Goal: Book appointment/travel/reservation

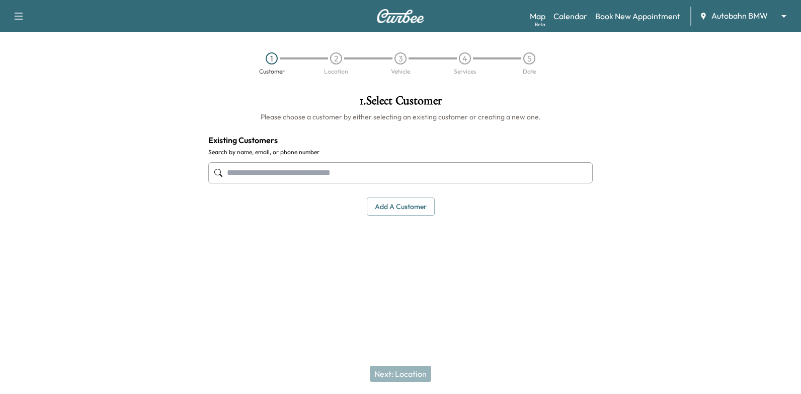
click at [752, 10] on div "Map Beta Calendar Book New Appointment Autobahn BMW ******** ​" at bounding box center [661, 16] width 263 height 19
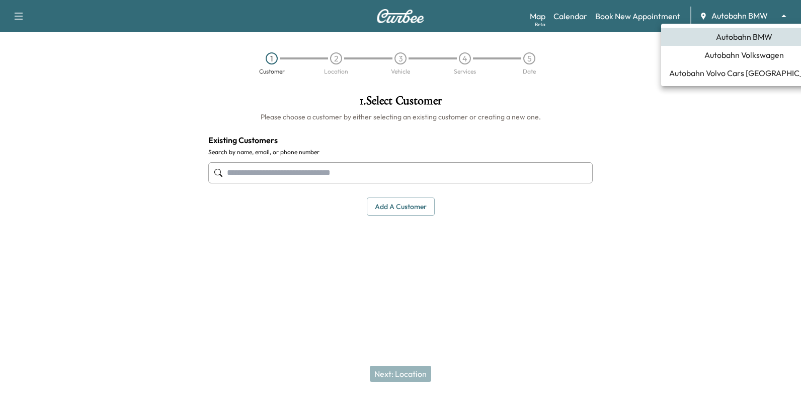
click at [746, 11] on body "Support Log Out Map Beta Calendar Book New Appointment Autobahn BMW ******** ​ …" at bounding box center [400, 197] width 801 height 394
click at [743, 50] on span "Autobahn Volkswagen" at bounding box center [745, 55] width 80 height 12
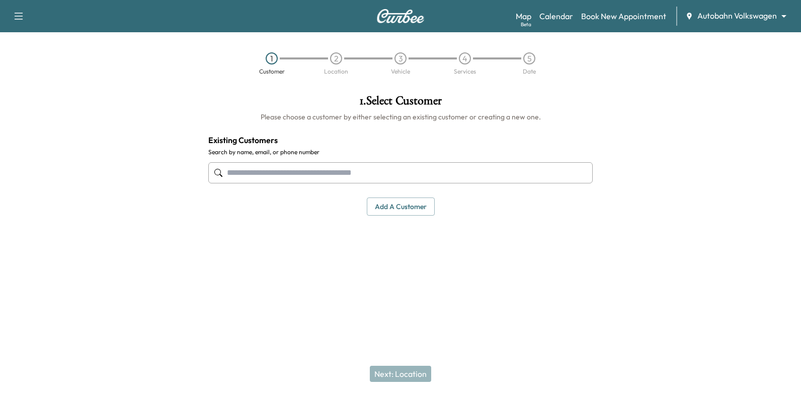
click at [506, 173] on input "text" at bounding box center [400, 172] width 385 height 21
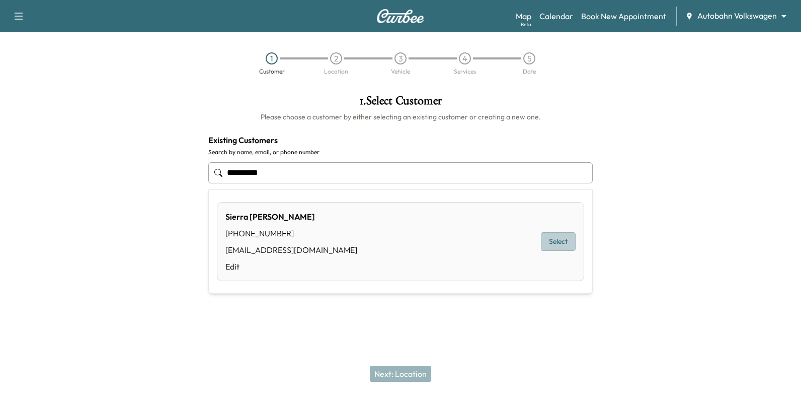
click at [561, 247] on button "Select" at bounding box center [558, 241] width 35 height 19
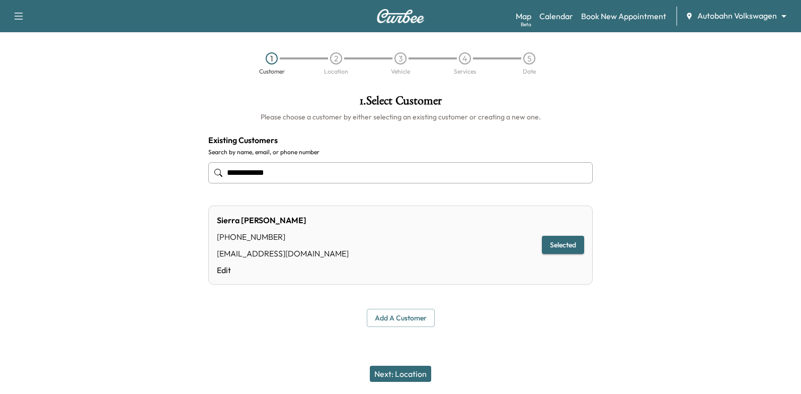
type input "**********"
click at [418, 377] on button "Next: Location" at bounding box center [400, 373] width 61 height 16
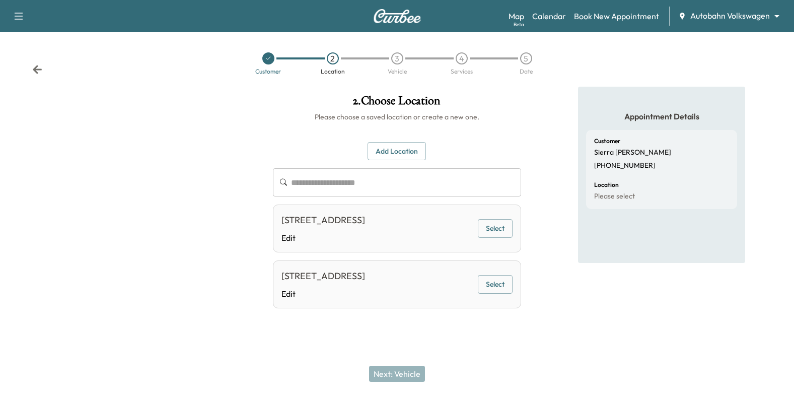
click at [490, 231] on button "Select" at bounding box center [495, 228] width 35 height 19
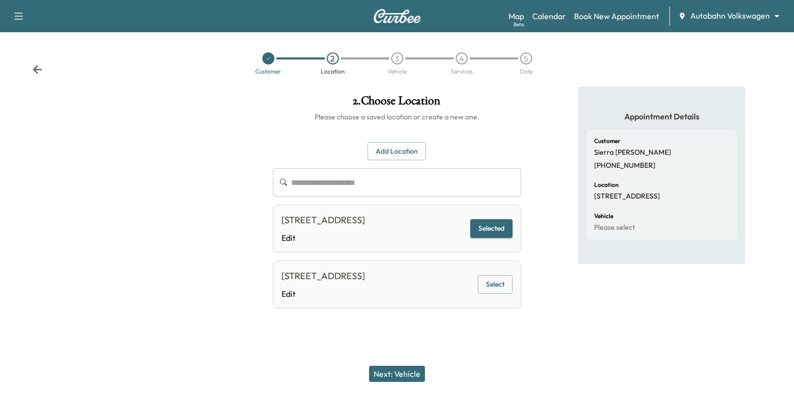
click at [401, 377] on button "Next: Vehicle" at bounding box center [397, 373] width 56 height 16
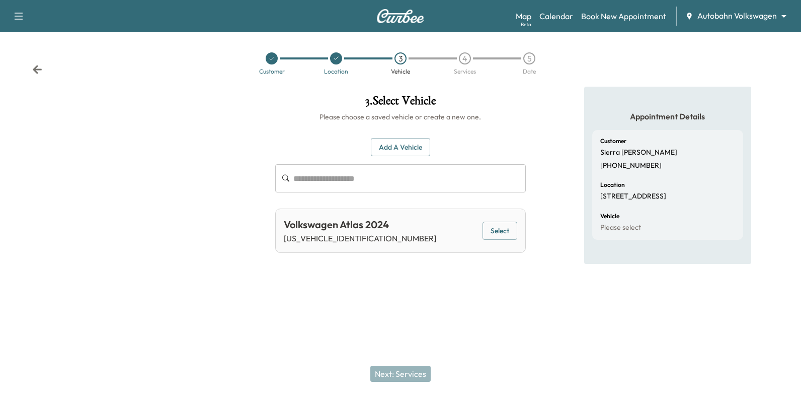
click at [504, 238] on button "Select" at bounding box center [500, 231] width 35 height 19
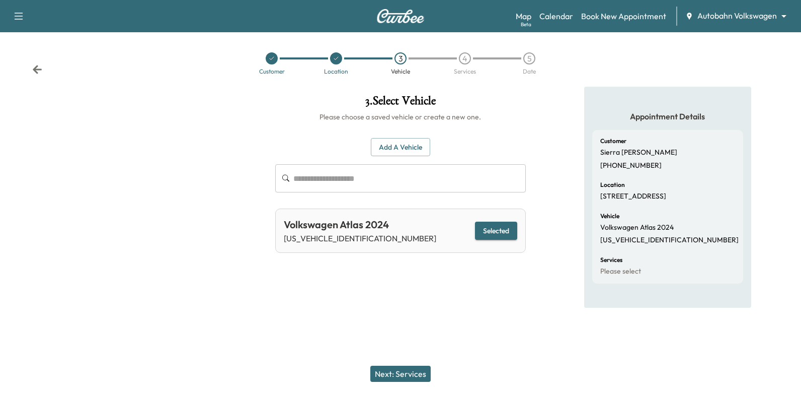
click at [385, 376] on button "Next: Services" at bounding box center [401, 373] width 60 height 16
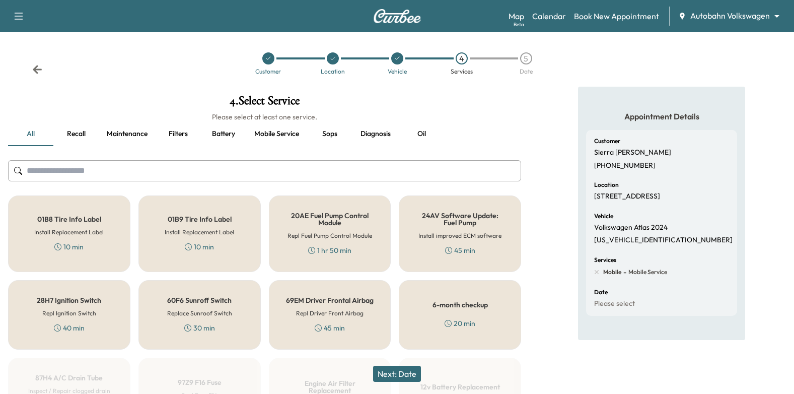
click at [486, 313] on div "6-month checkup 20 min" at bounding box center [460, 314] width 122 height 69
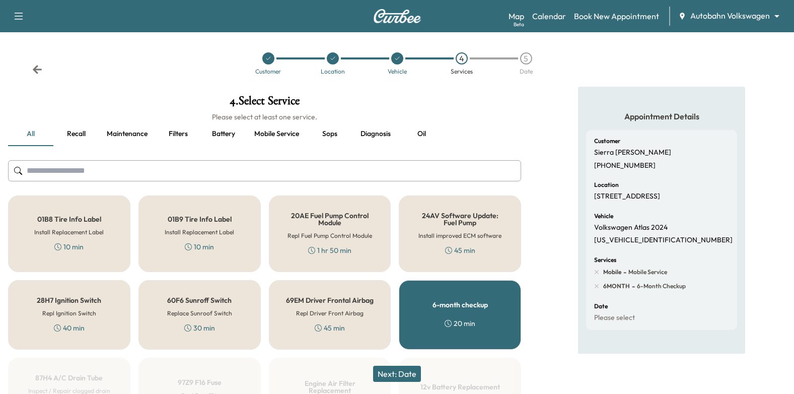
click at [411, 372] on button "Next: Date" at bounding box center [397, 373] width 48 height 16
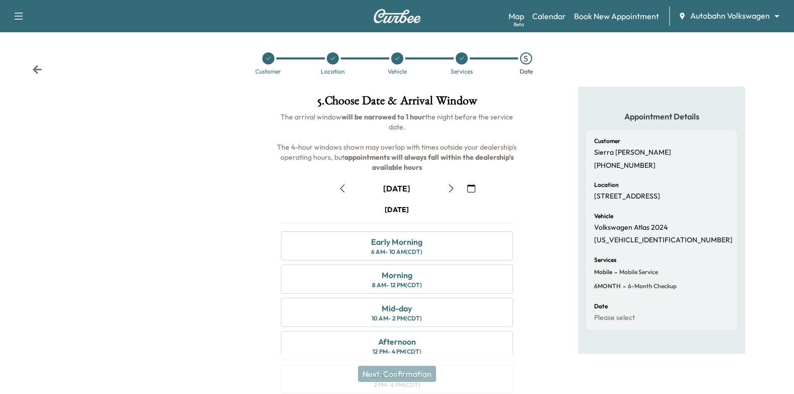
click at [339, 190] on icon "button" at bounding box center [342, 188] width 8 height 8
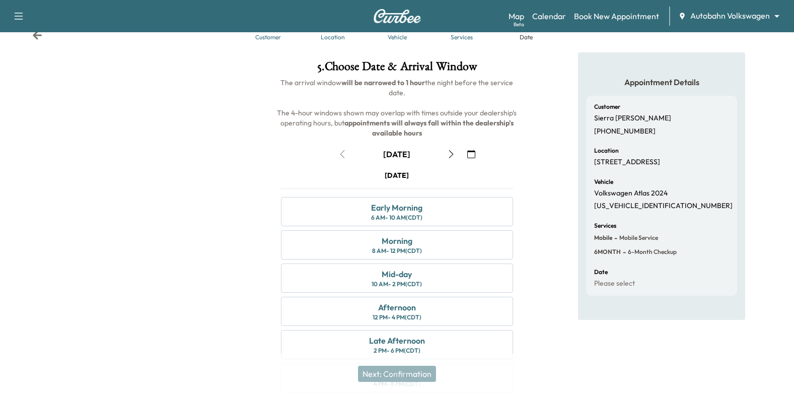
scroll to position [110, 0]
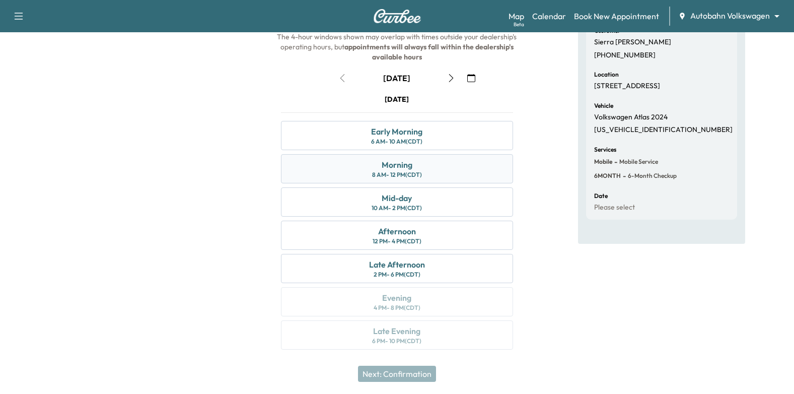
click at [422, 162] on div "Morning 8 AM - 12 PM (CDT)" at bounding box center [397, 168] width 233 height 29
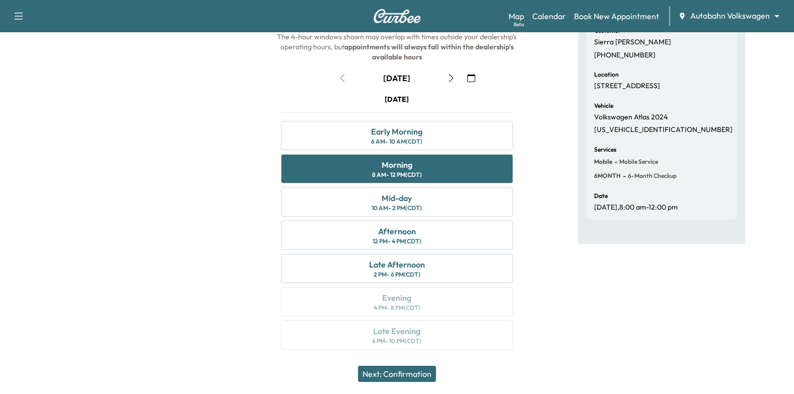
click at [419, 374] on button "Next: Confirmation" at bounding box center [397, 373] width 78 height 16
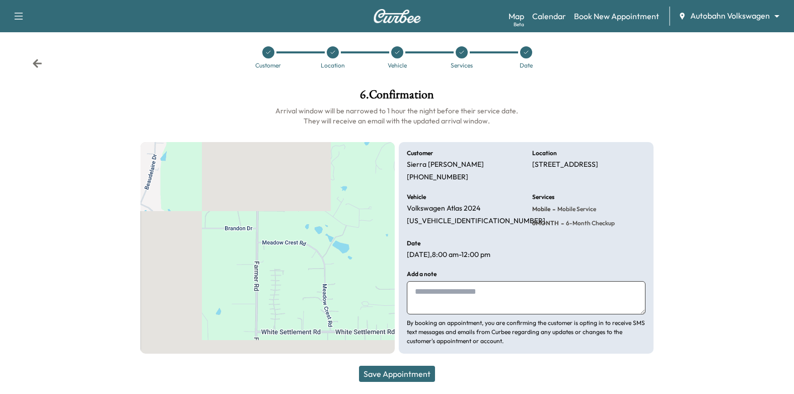
click at [501, 300] on textarea at bounding box center [526, 297] width 239 height 33
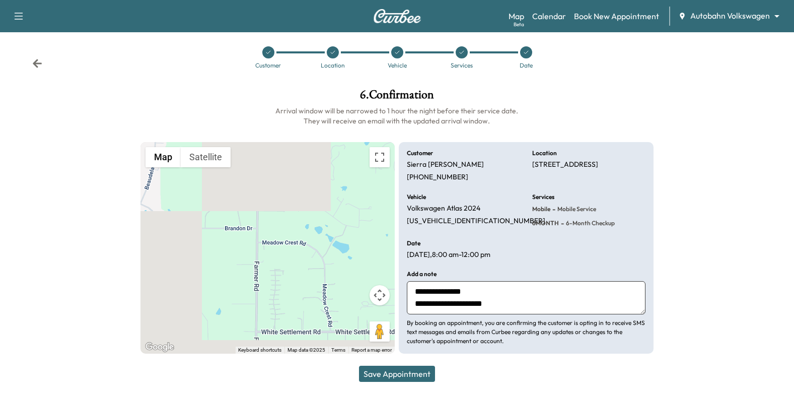
type textarea "**********"
click at [387, 374] on button "Save Appointment" at bounding box center [397, 373] width 76 height 16
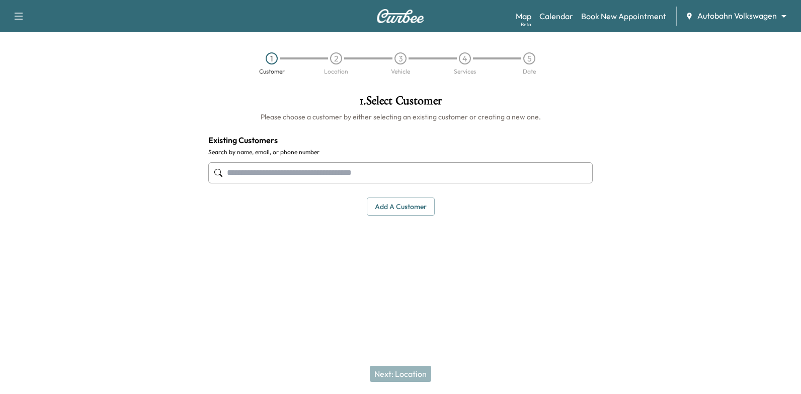
click at [733, 15] on body "Support Log Out Map Beta Calendar Book New Appointment Autobahn Volkswagen ****…" at bounding box center [400, 197] width 801 height 394
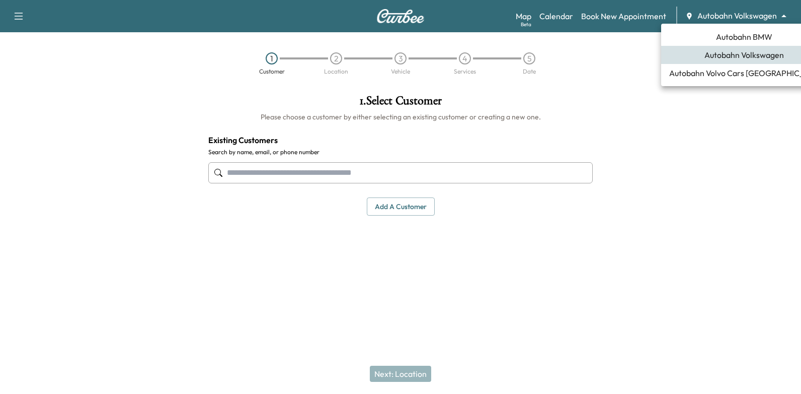
click at [734, 39] on span "Autobahn BMW" at bounding box center [744, 37] width 56 height 12
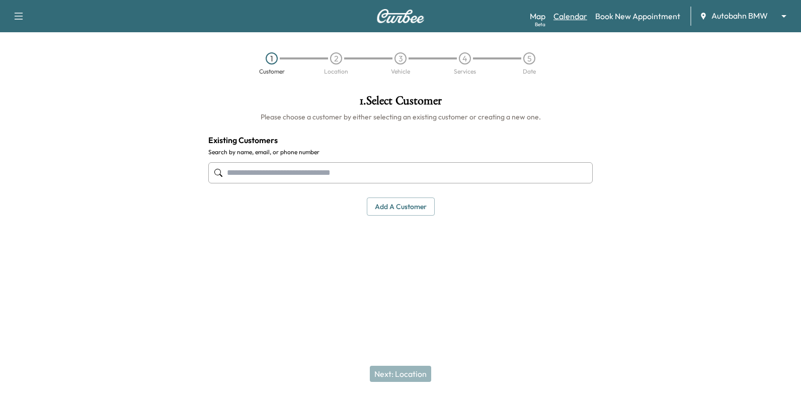
click at [578, 17] on link "Calendar" at bounding box center [571, 16] width 34 height 12
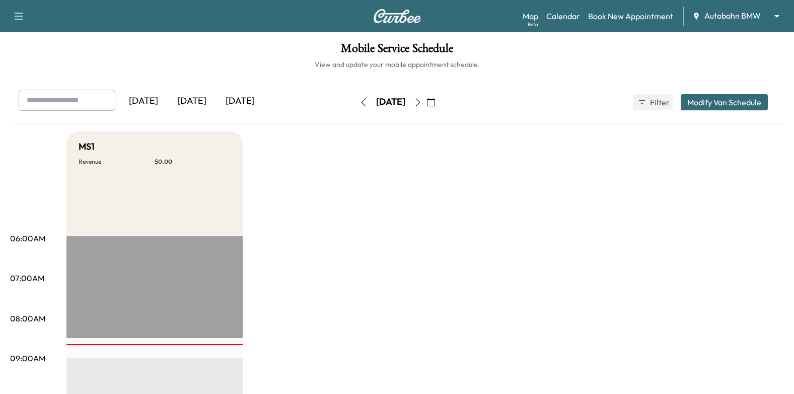
click at [439, 107] on button "button" at bounding box center [430, 102] width 17 height 16
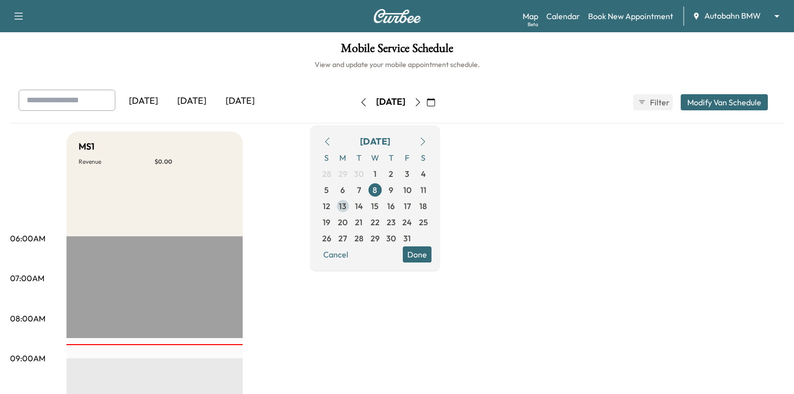
click at [351, 206] on span "13" at bounding box center [343, 206] width 16 height 16
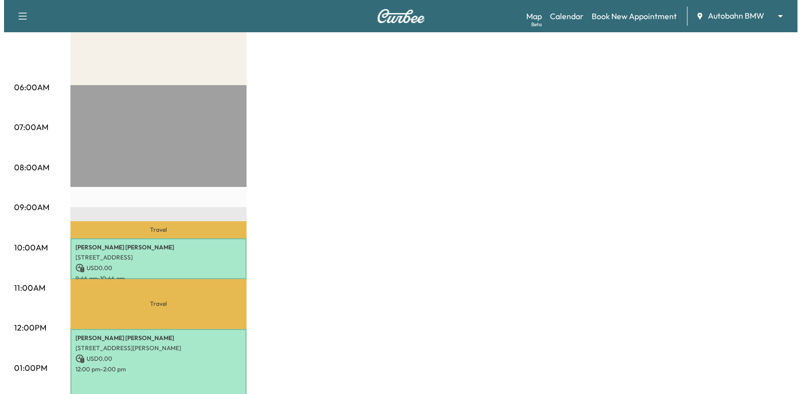
scroll to position [302, 0]
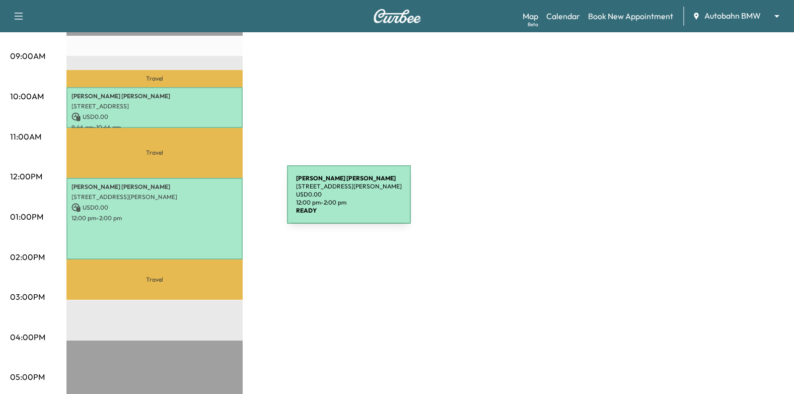
click at [211, 203] on p "USD 0.00" at bounding box center [154, 207] width 166 height 9
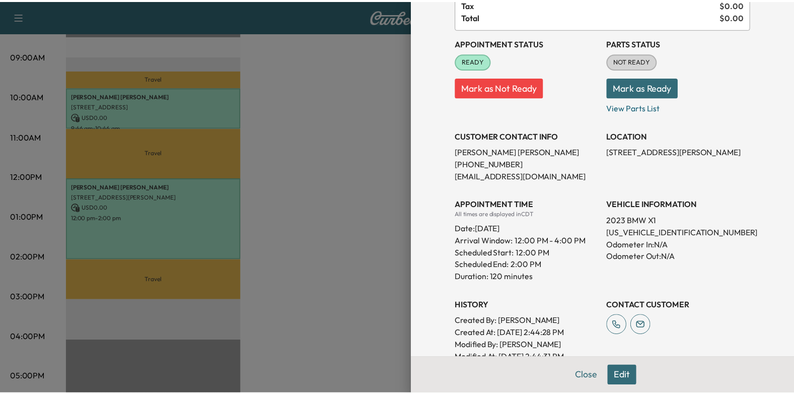
scroll to position [0, 0]
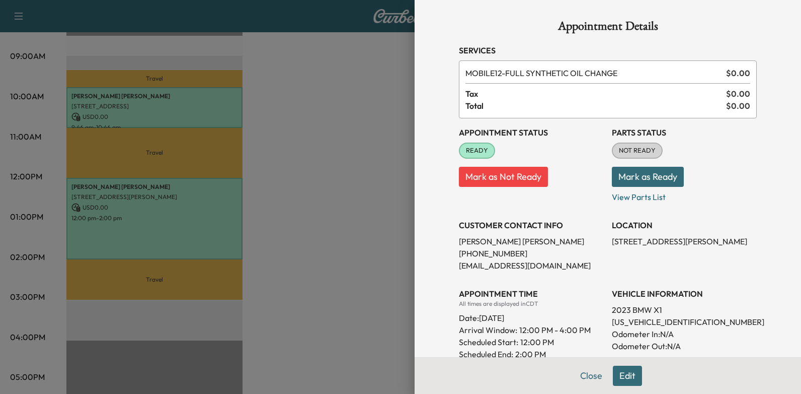
click at [314, 217] on div at bounding box center [400, 197] width 801 height 394
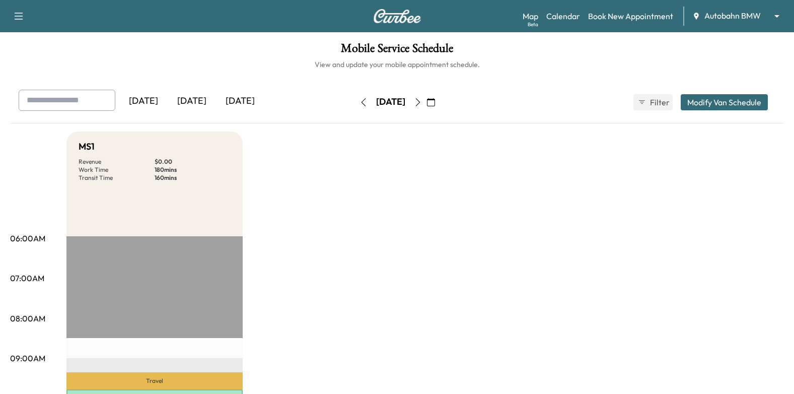
click at [422, 102] on icon "button" at bounding box center [418, 102] width 8 height 8
click at [355, 103] on button "button" at bounding box center [363, 102] width 17 height 16
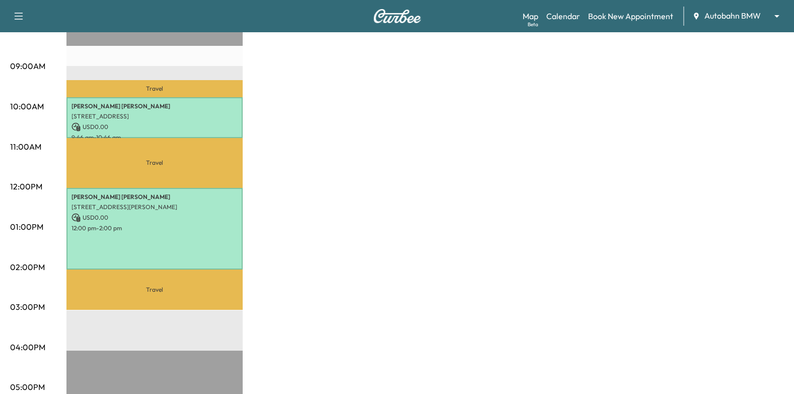
scroll to position [352, 0]
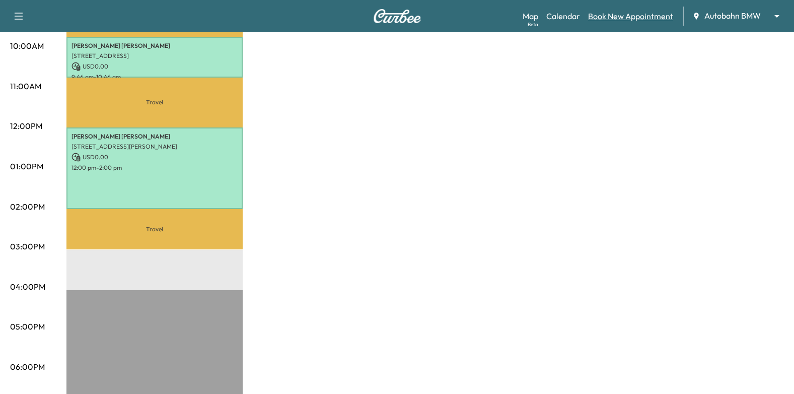
click at [637, 14] on link "Book New Appointment" at bounding box center [630, 16] width 85 height 12
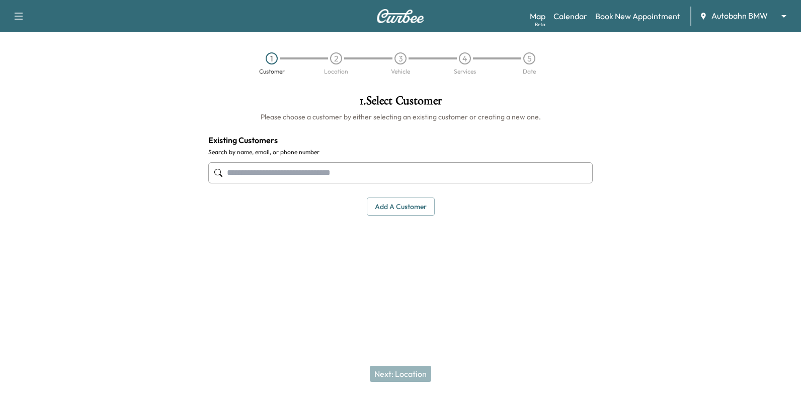
click at [589, 11] on div "Map Beta Calendar Book New Appointment Autobahn BMW ******** ​" at bounding box center [661, 16] width 263 height 19
click at [576, 16] on link "Calendar" at bounding box center [571, 16] width 34 height 12
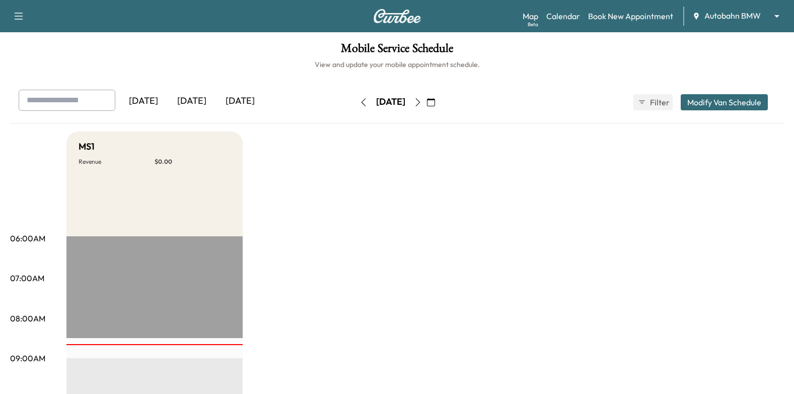
click at [439, 103] on button "button" at bounding box center [430, 102] width 17 height 16
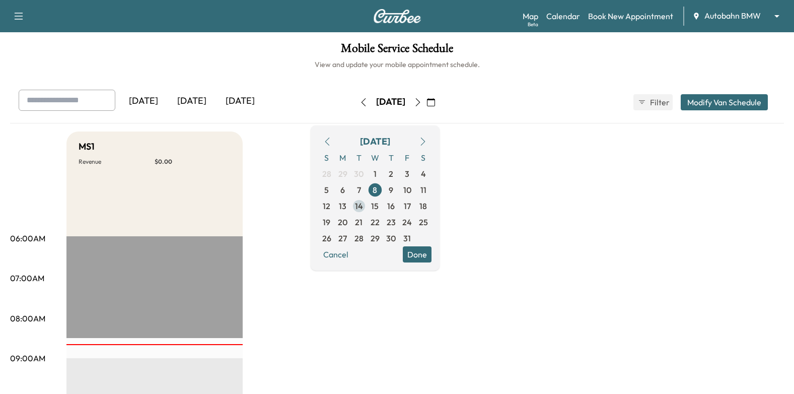
click at [367, 207] on span "14" at bounding box center [359, 206] width 16 height 16
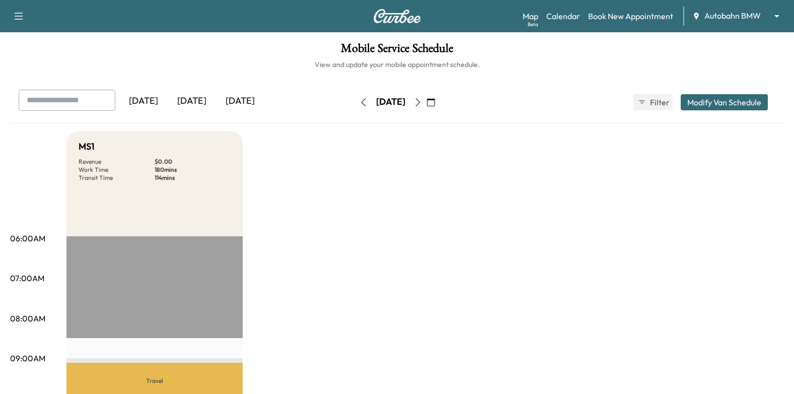
click at [426, 109] on button "button" at bounding box center [417, 102] width 17 height 16
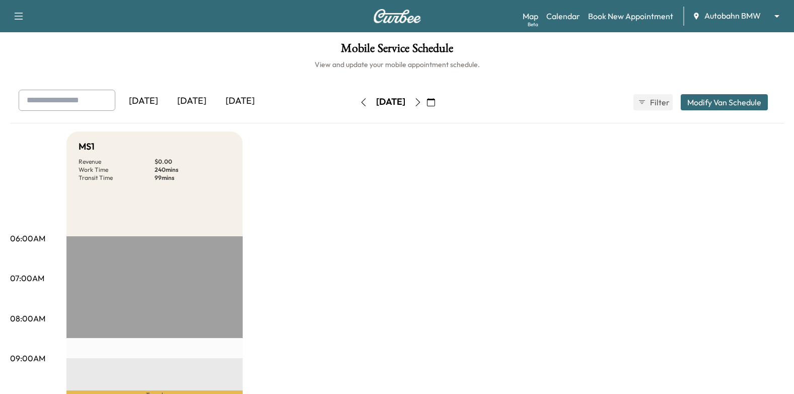
click at [422, 102] on icon "button" at bounding box center [418, 102] width 8 height 8
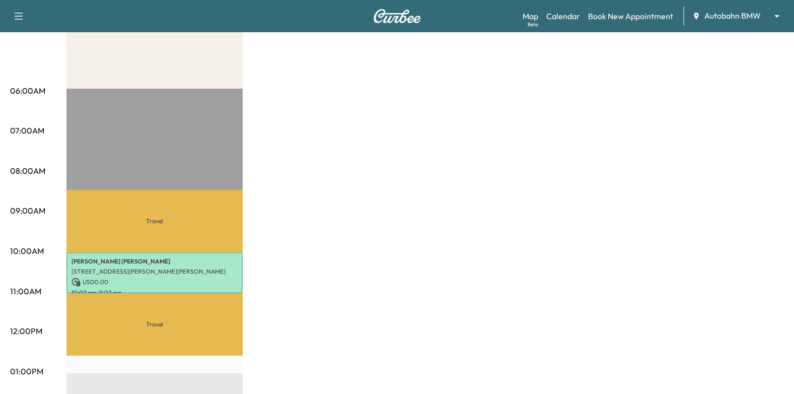
scroll to position [100, 0]
